Goal: Find specific page/section: Find specific page/section

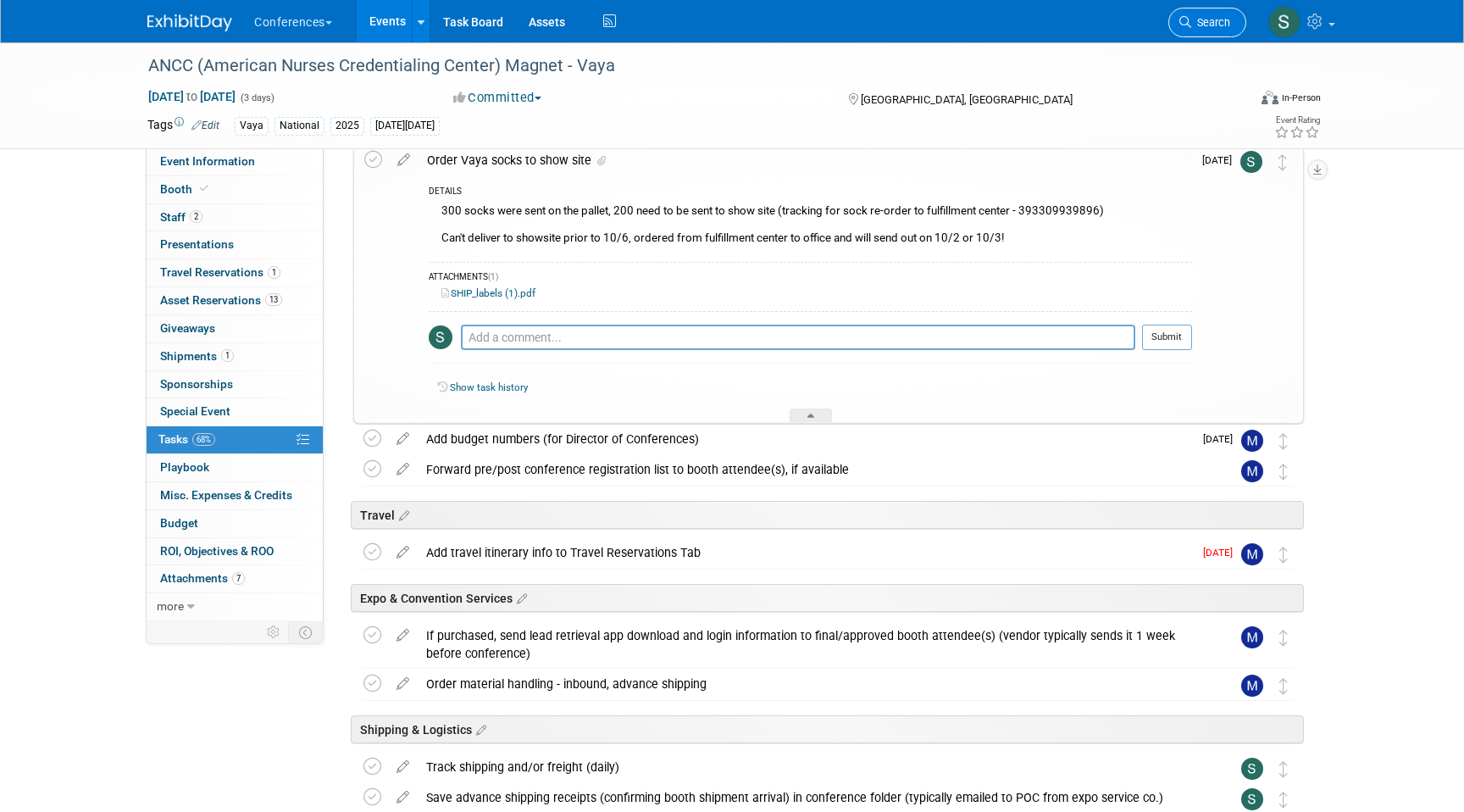
click at [1231, 17] on link "Search" at bounding box center [1206, 22] width 78 height 30
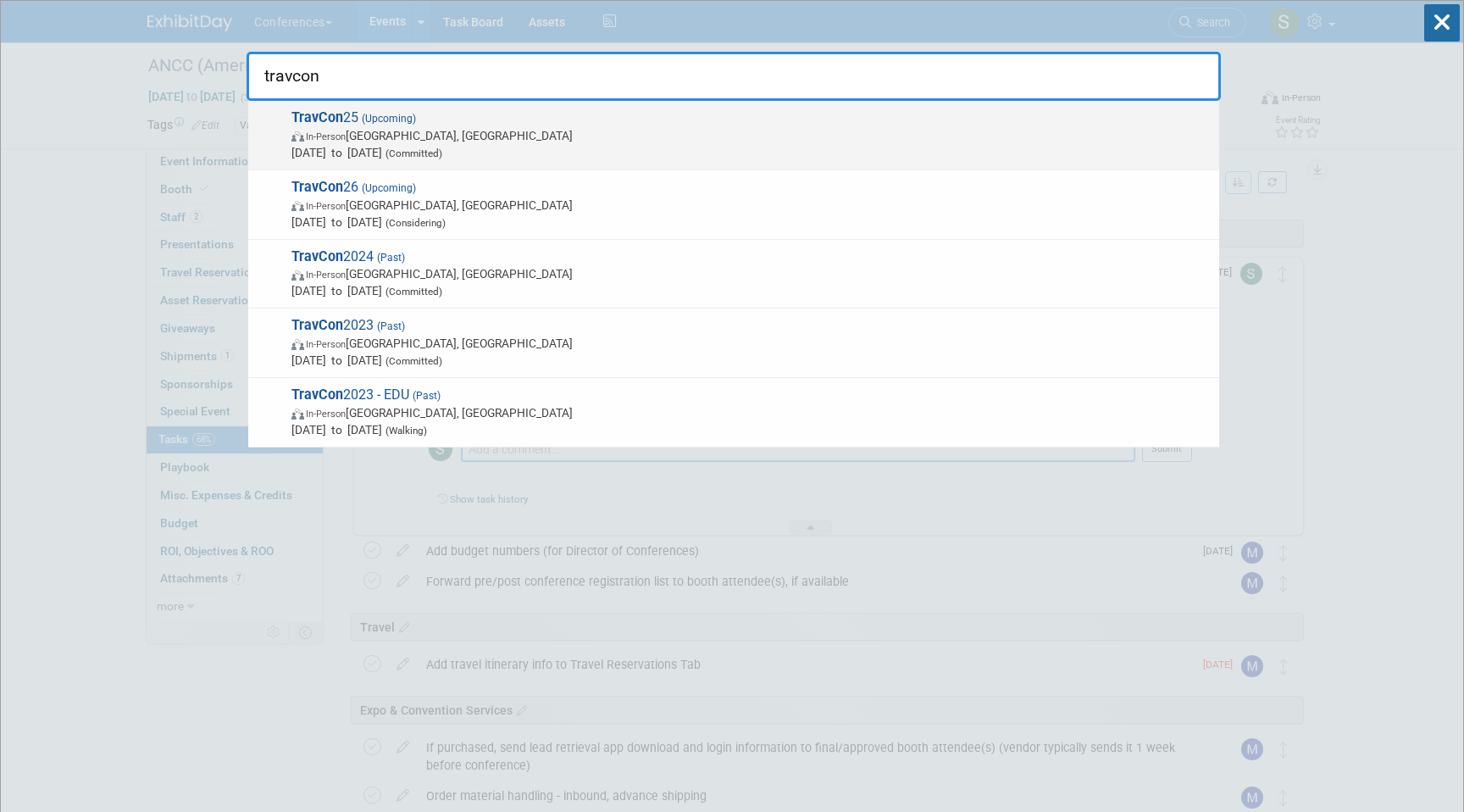
type input "travcon"
click at [924, 138] on span "In-Person [GEOGRAPHIC_DATA], [GEOGRAPHIC_DATA]" at bounding box center [751, 136] width 920 height 17
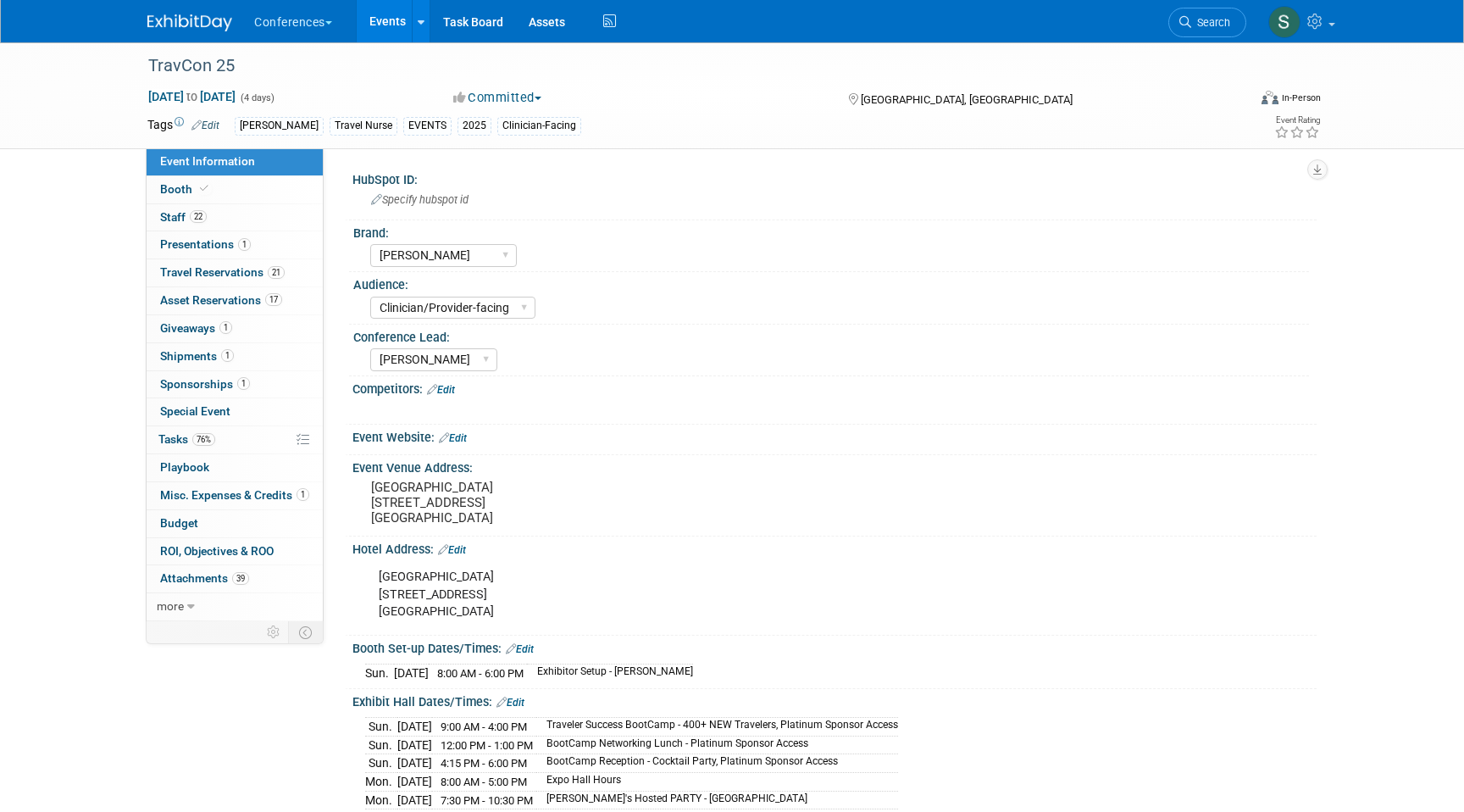
select select "[PERSON_NAME]"
select select "Clinician/Provider-facing"
select select "[PERSON_NAME]"
click at [229, 191] on link "Booth" at bounding box center [235, 189] width 176 height 27
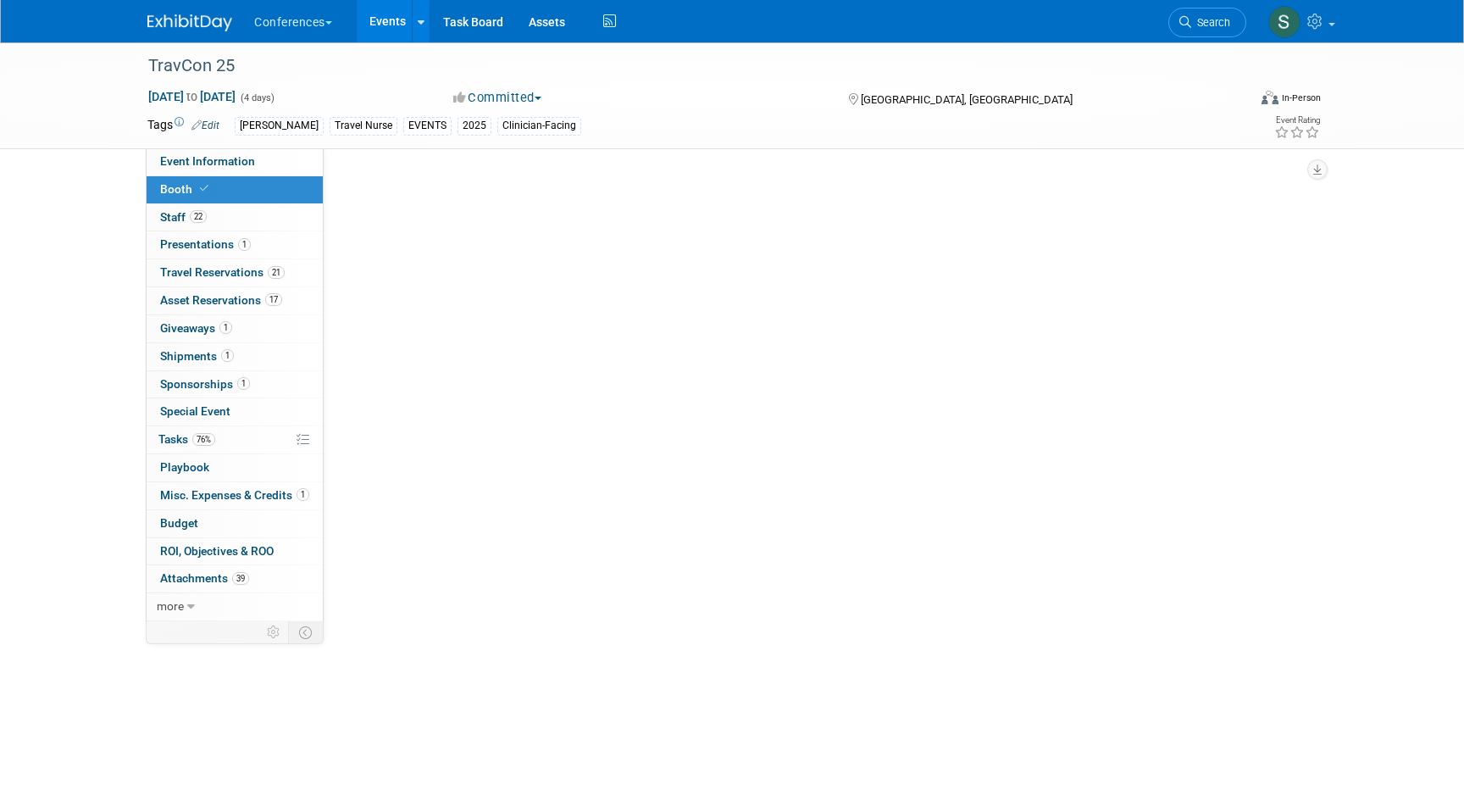
select select "20'x20'"
select select "Yes"
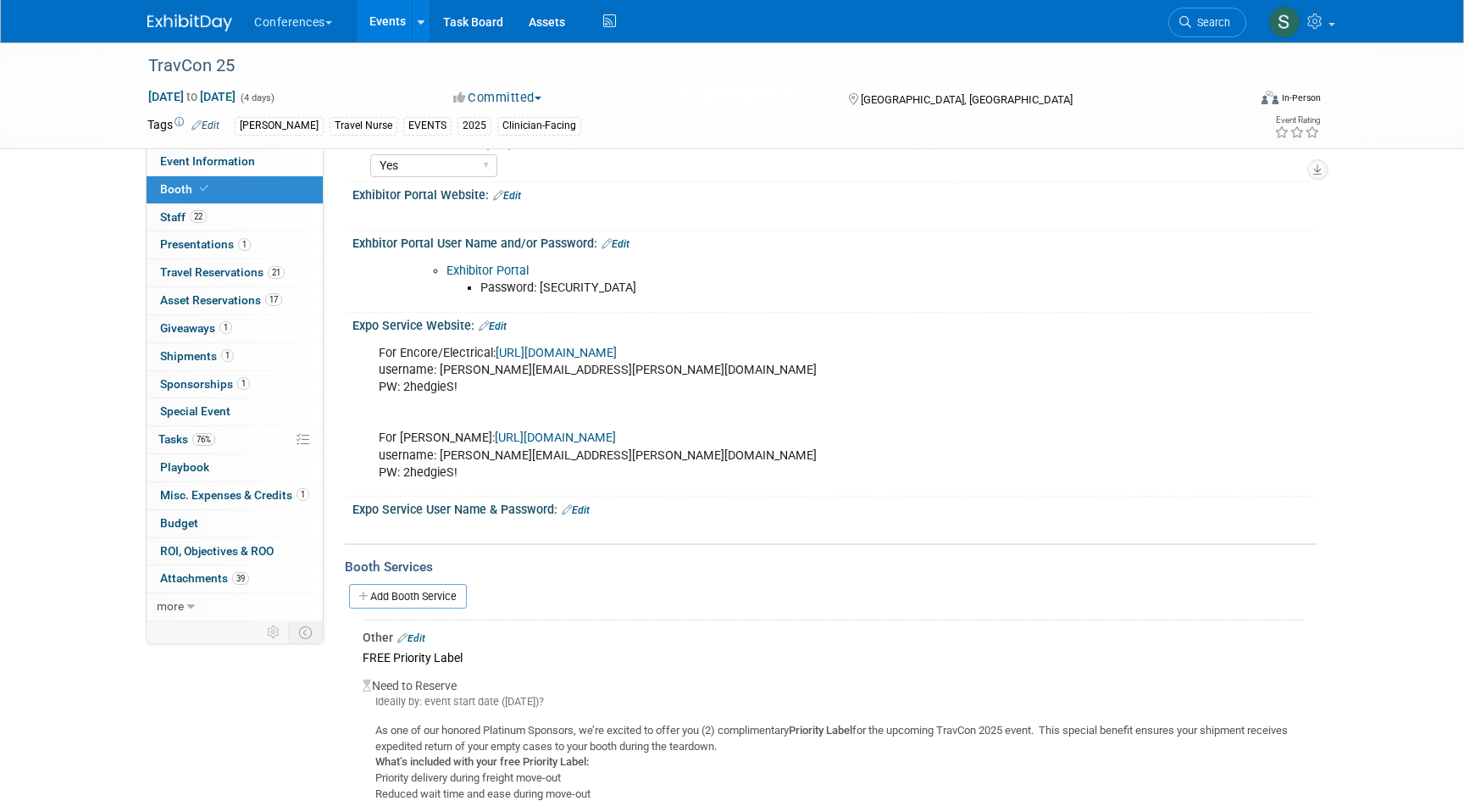
scroll to position [351, 0]
click at [519, 269] on link "Exhibitor Portal" at bounding box center [488, 268] width 82 height 14
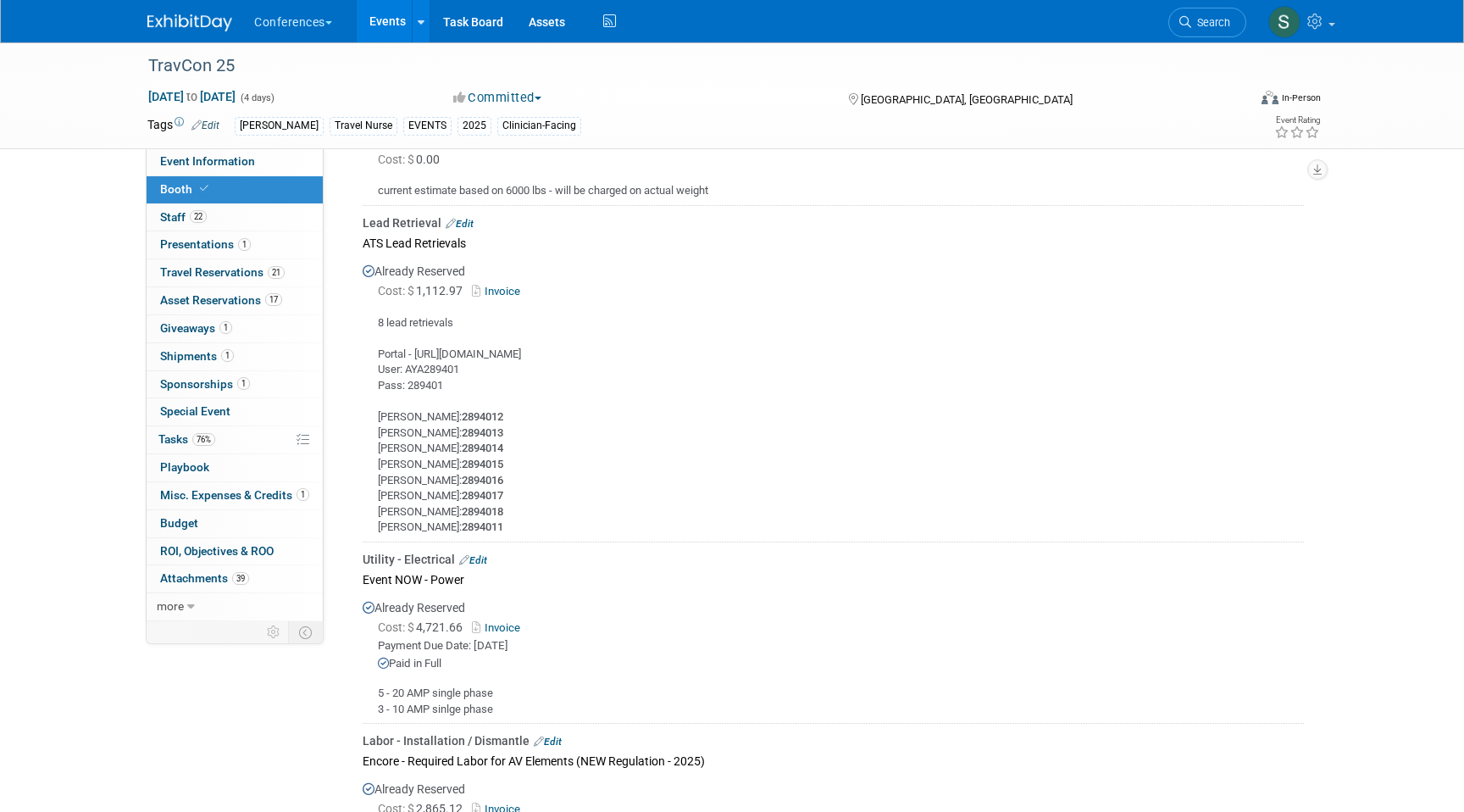
scroll to position [1853, 0]
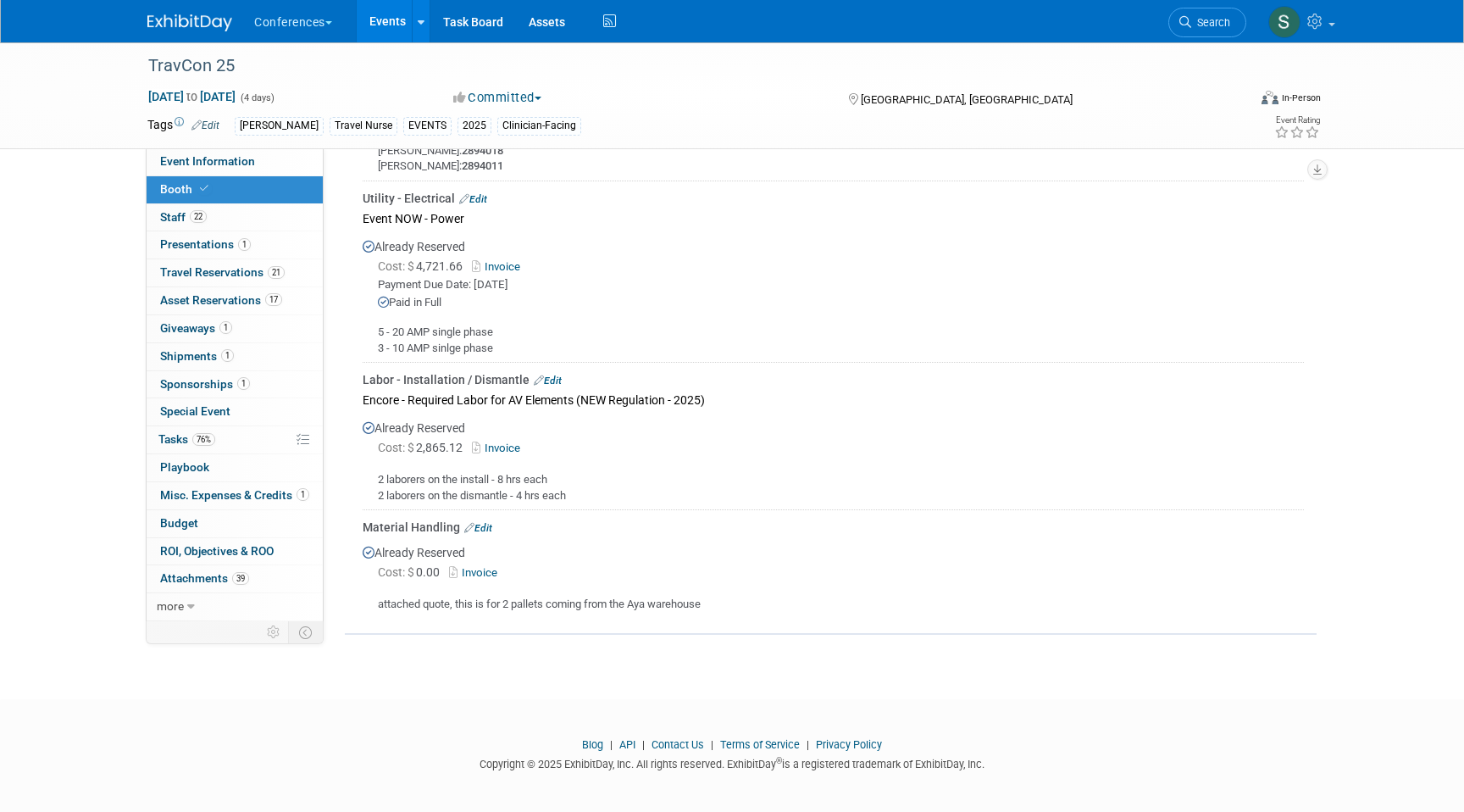
click at [481, 569] on link "Invoice" at bounding box center [476, 572] width 55 height 13
click at [1199, 25] on span "Search" at bounding box center [1211, 22] width 39 height 13
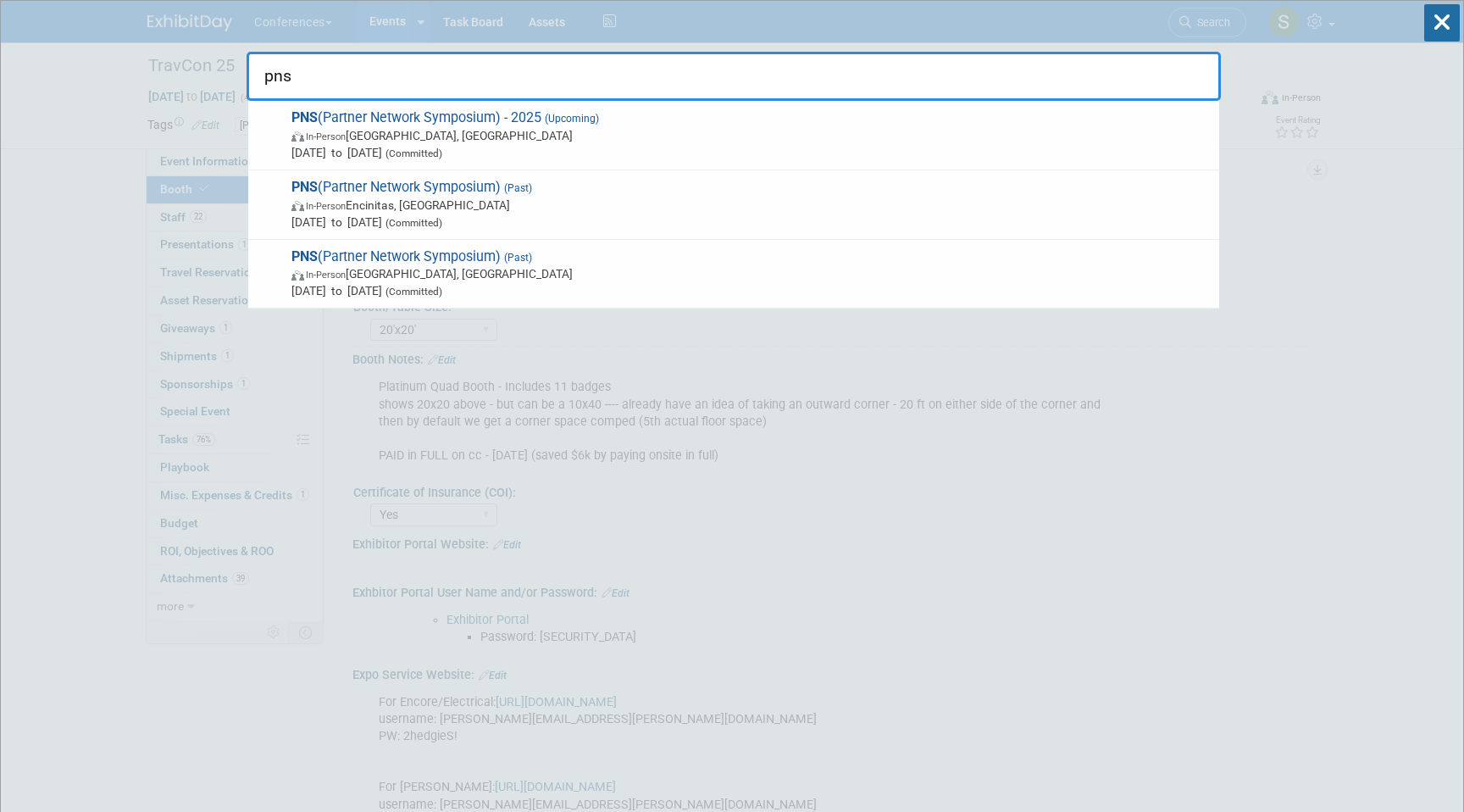
type input "pns"
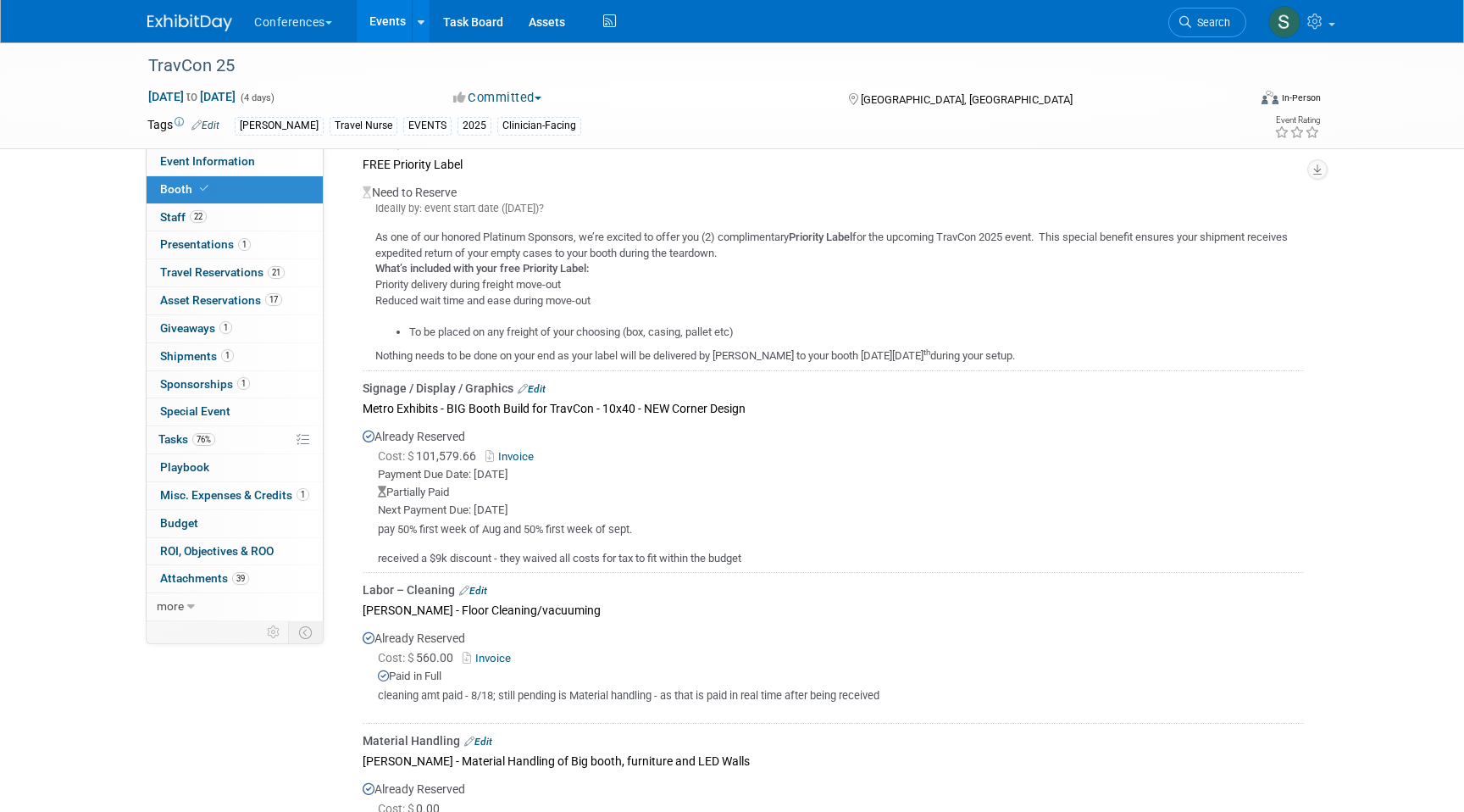
scroll to position [853, 0]
